Goal: Download file/media

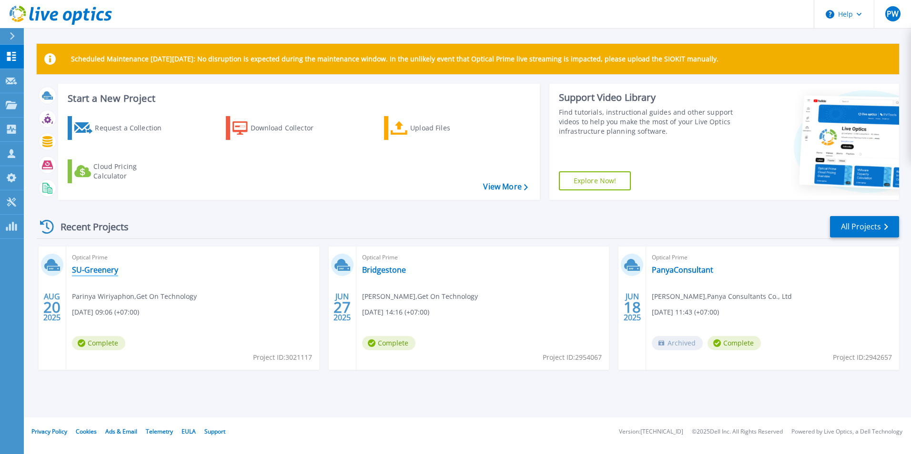
click at [109, 272] on link "SU-Greenery" at bounding box center [95, 270] width 46 height 10
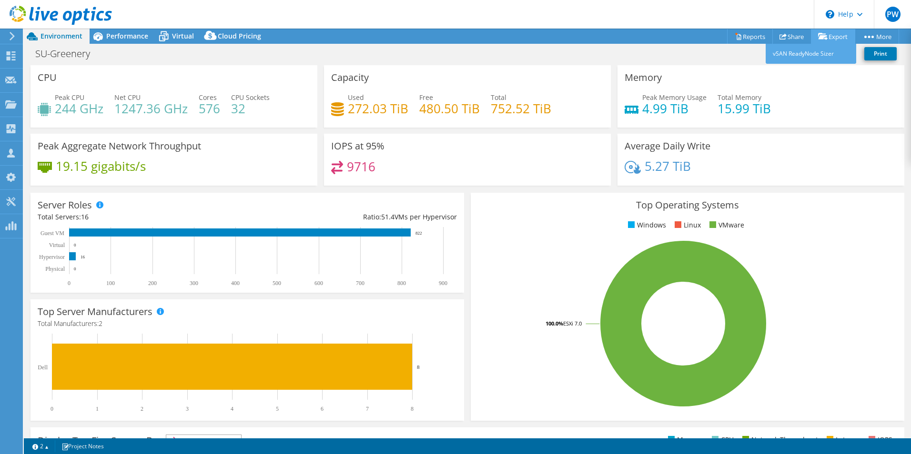
click at [830, 36] on link "Export" at bounding box center [833, 36] width 44 height 15
click at [561, 227] on ul "Windows Linux VMware" at bounding box center [687, 225] width 419 height 11
click at [57, 105] on div "Projects" at bounding box center [45, 105] width 46 height 24
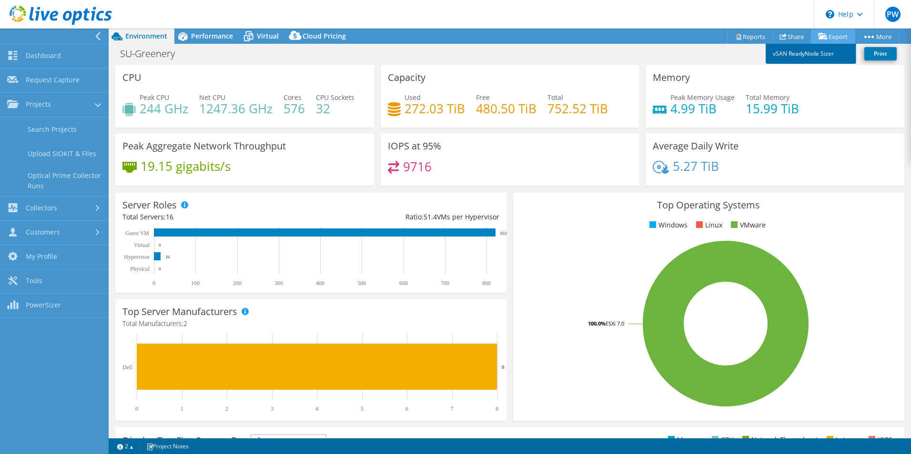
click at [825, 50] on link "vSAN ReadyNode Sizer" at bounding box center [810, 54] width 91 height 20
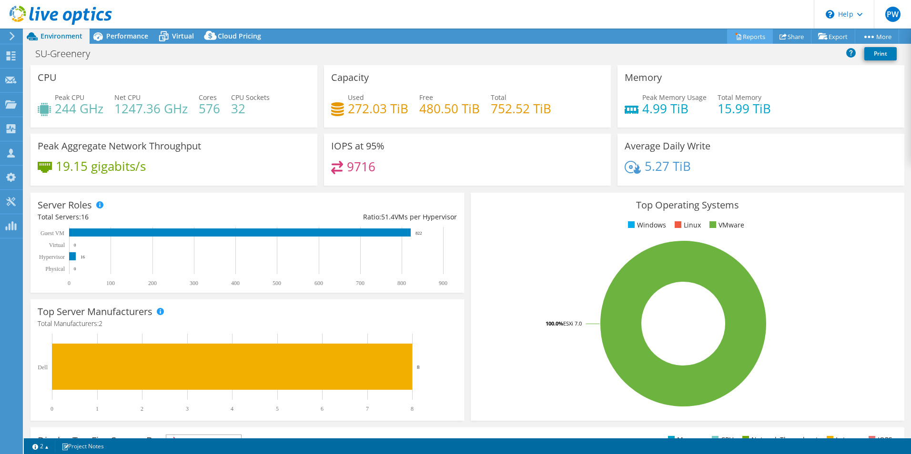
click at [748, 37] on link "Reports" at bounding box center [750, 36] width 46 height 15
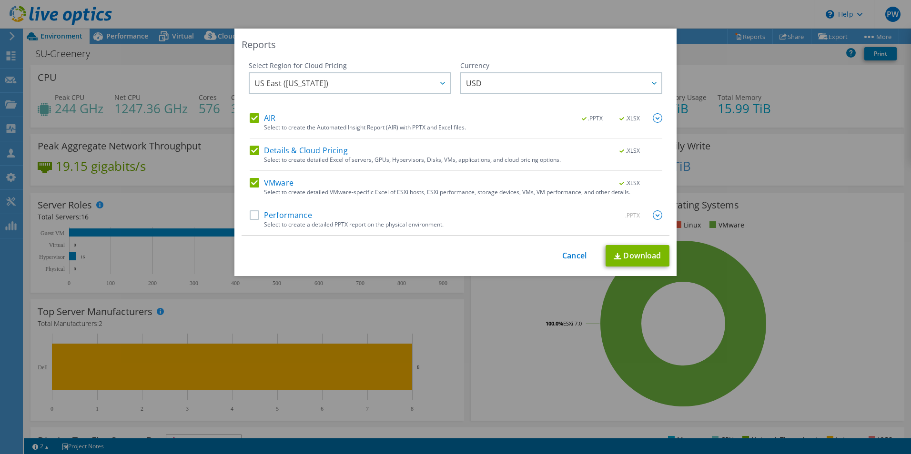
click at [253, 151] on label "Details & Cloud Pricing" at bounding box center [299, 151] width 98 height 10
click at [0, 0] on input "Details & Cloud Pricing" at bounding box center [0, 0] width 0 height 0
click at [251, 183] on label "VMware" at bounding box center [272, 183] width 44 height 10
click at [0, 0] on input "VMware" at bounding box center [0, 0] width 0 height 0
click at [250, 215] on label "Performance" at bounding box center [281, 216] width 62 height 10
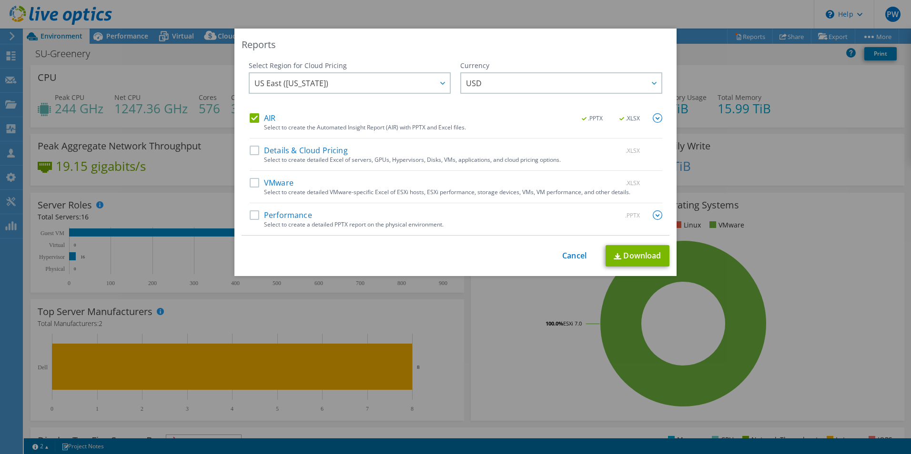
click at [0, 0] on input "Performance" at bounding box center [0, 0] width 0 height 0
click at [631, 257] on link "Download" at bounding box center [637, 255] width 64 height 21
click at [562, 258] on link "Cancel" at bounding box center [574, 256] width 24 height 9
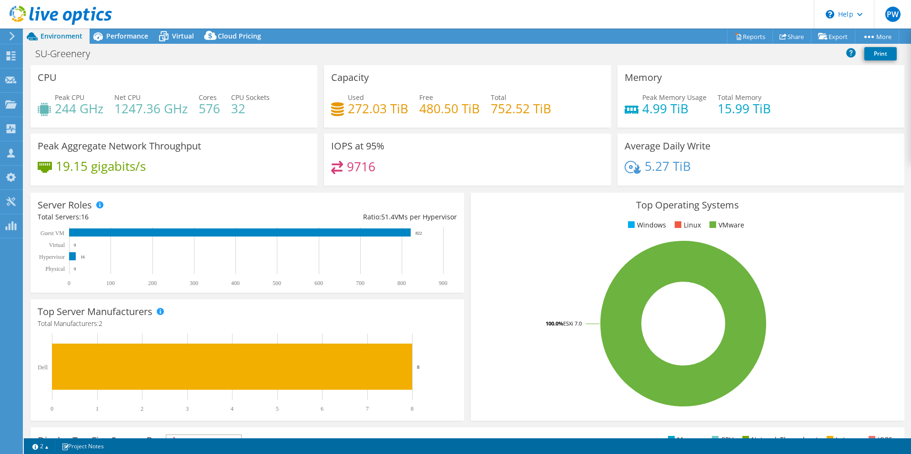
click at [12, 35] on use at bounding box center [12, 36] width 5 height 9
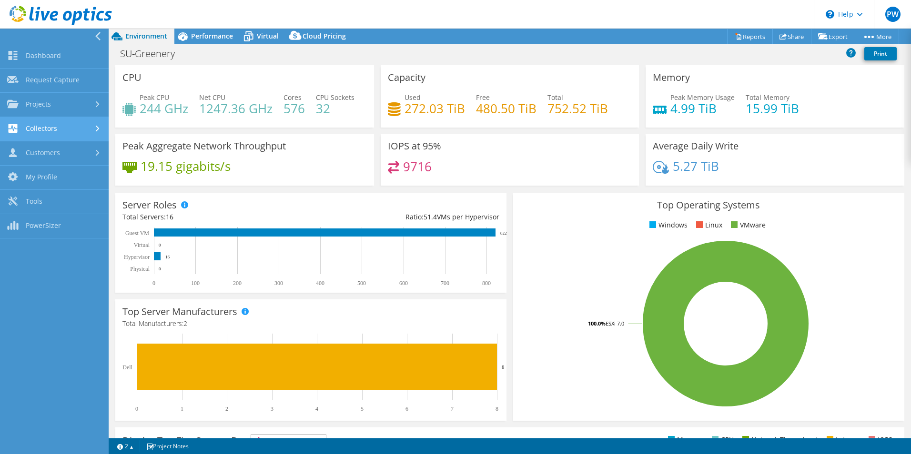
click at [77, 130] on link "Collectors" at bounding box center [54, 129] width 109 height 24
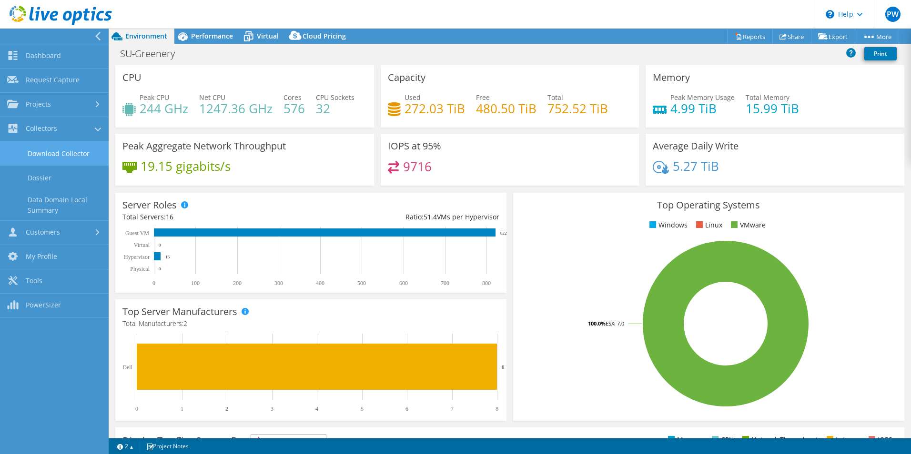
click at [70, 154] on link "Download Collector" at bounding box center [54, 153] width 109 height 24
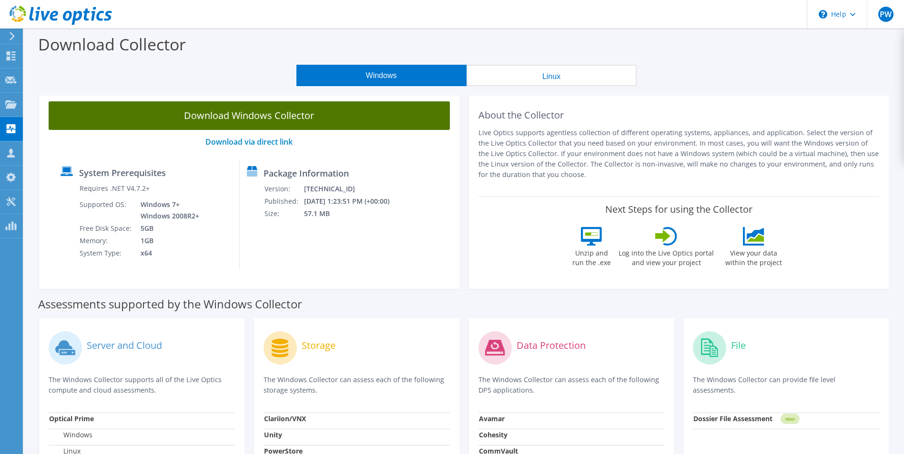
click at [250, 115] on link "Download Windows Collector" at bounding box center [249, 115] width 401 height 29
